Goal: Transaction & Acquisition: Register for event/course

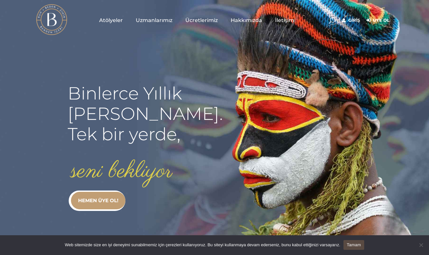
click at [111, 23] on span "Atölyeler" at bounding box center [111, 20] width 24 height 7
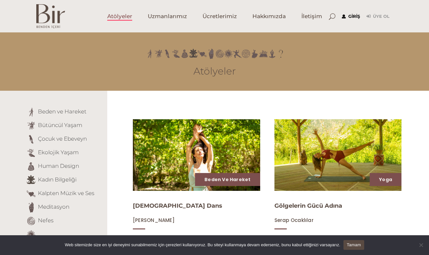
click at [349, 18] on link "Giriş" at bounding box center [351, 17] width 18 height 8
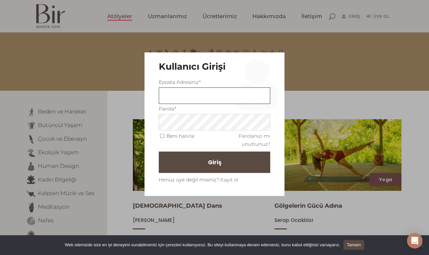
type input "ulvanozad@gmail.com"
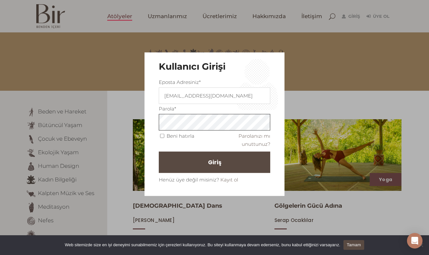
click at [215, 162] on button "Giriş" at bounding box center [214, 162] width 111 height 21
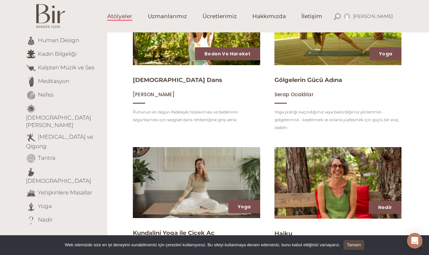
scroll to position [126, 0]
click at [86, 114] on link "[DEMOGRAPHIC_DATA][PERSON_NAME]" at bounding box center [58, 121] width 65 height 14
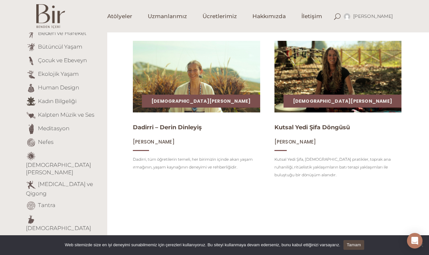
scroll to position [78, 0]
click at [175, 129] on link "Dadirri – Derin Dinleyiş" at bounding box center [167, 127] width 69 height 7
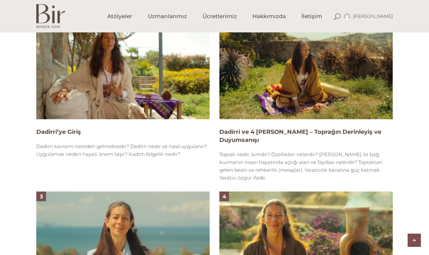
scroll to position [431, 0]
